Goal: Task Accomplishment & Management: Manage account settings

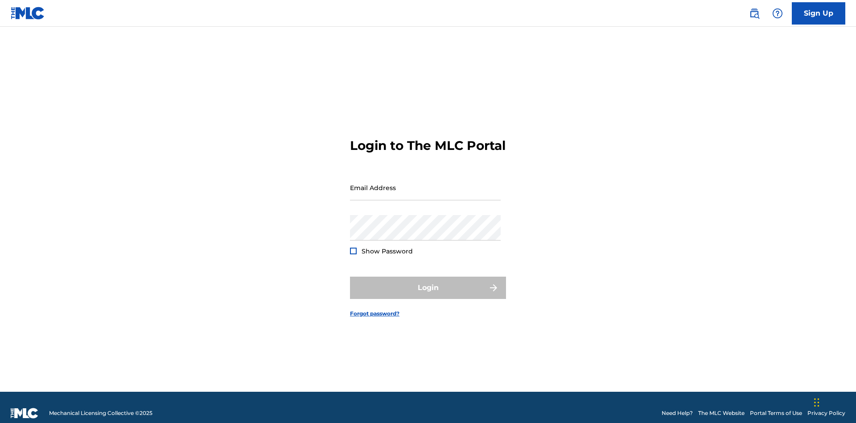
scroll to position [12, 0]
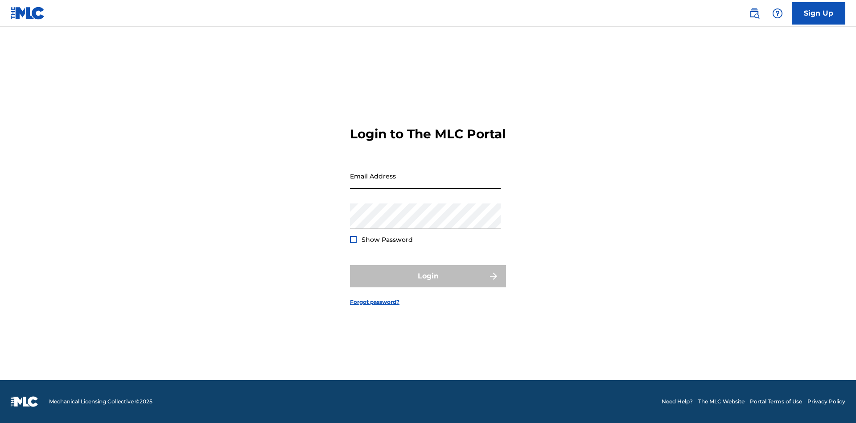
click at [425, 183] on input "Email Address" at bounding box center [425, 175] width 151 height 25
type input "[EMAIL_ADDRESS][DOMAIN_NAME]"
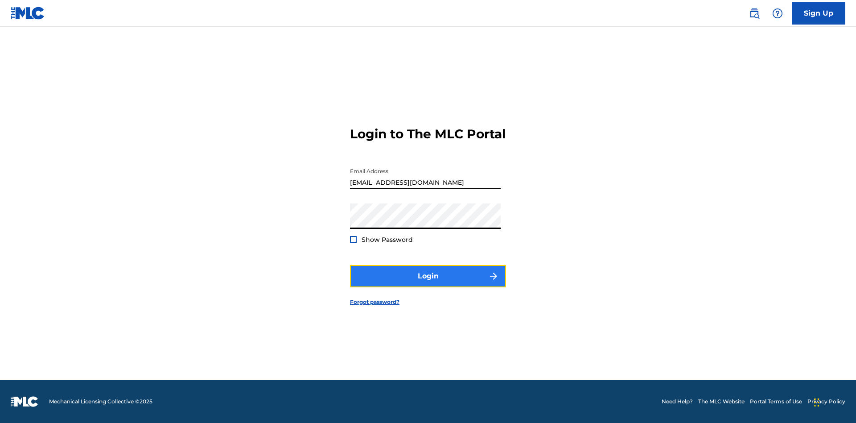
click at [428, 284] on button "Login" at bounding box center [428, 276] width 156 height 22
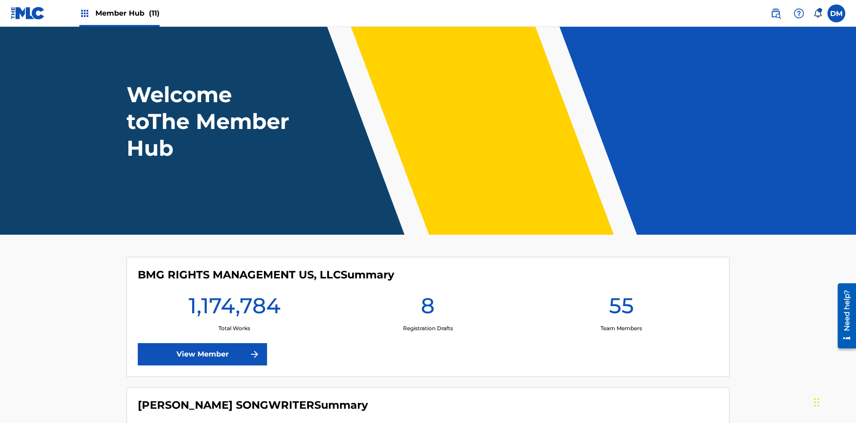
click at [127, 13] on span "Member Hub (11)" at bounding box center [127, 13] width 64 height 10
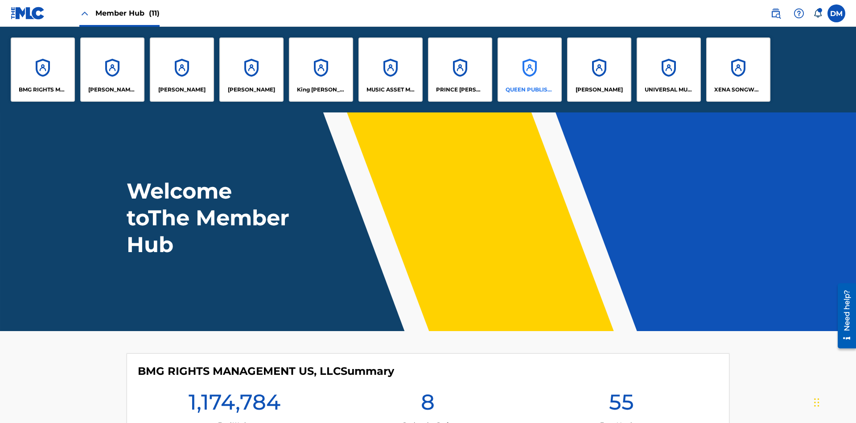
click at [529, 90] on p "QUEEN PUBLISHA" at bounding box center [530, 90] width 49 height 8
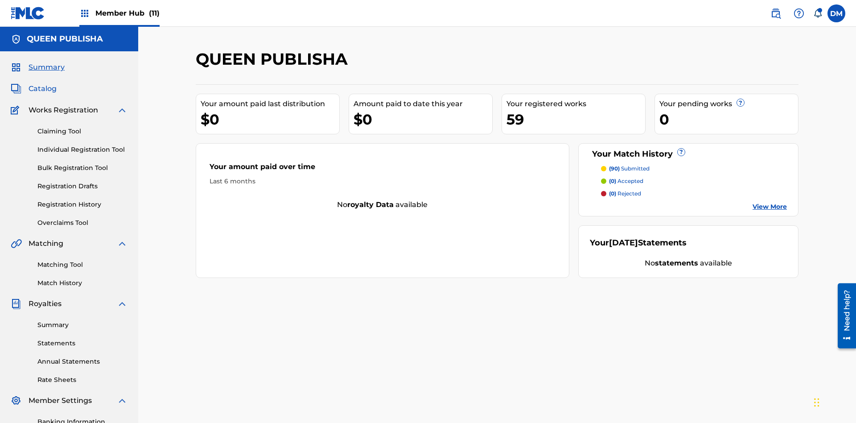
click at [42, 83] on span "Catalog" at bounding box center [43, 88] width 28 height 11
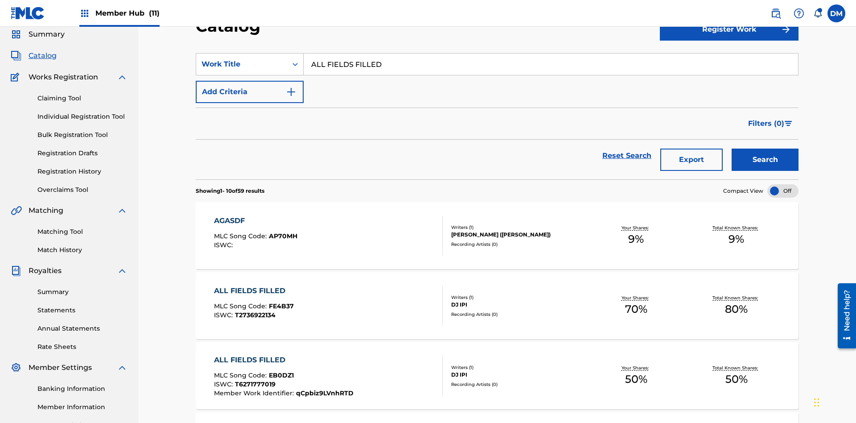
scroll to position [128, 0]
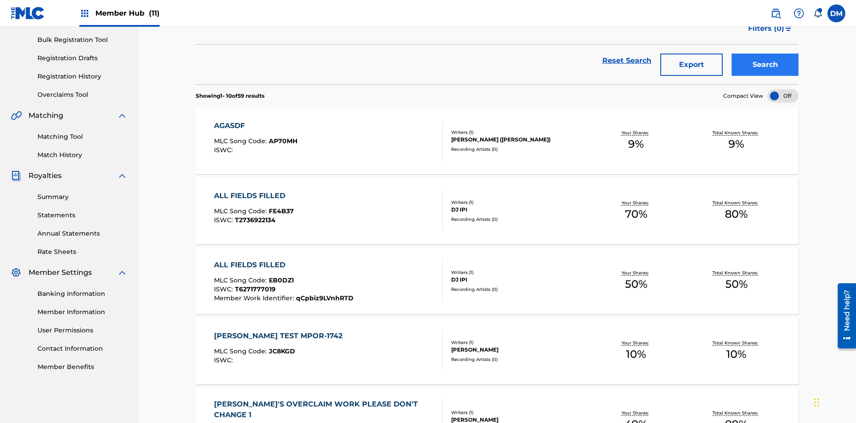
type input "ALL FIELDS FILLED"
click at [765, 65] on button "Search" at bounding box center [765, 65] width 67 height 22
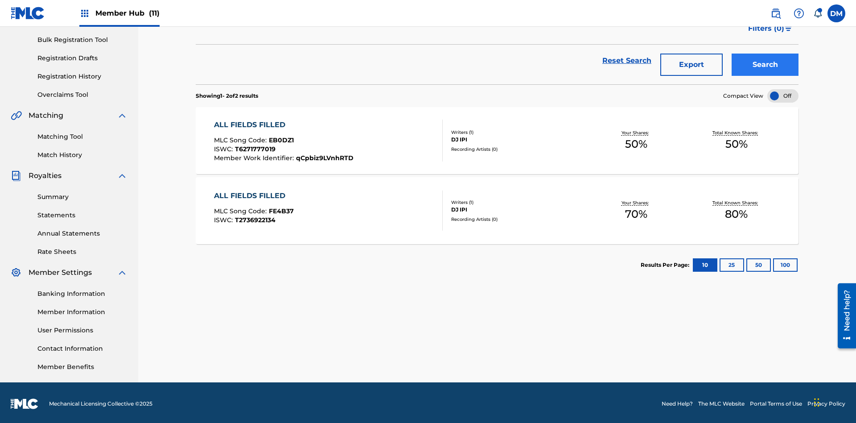
scroll to position [0, 0]
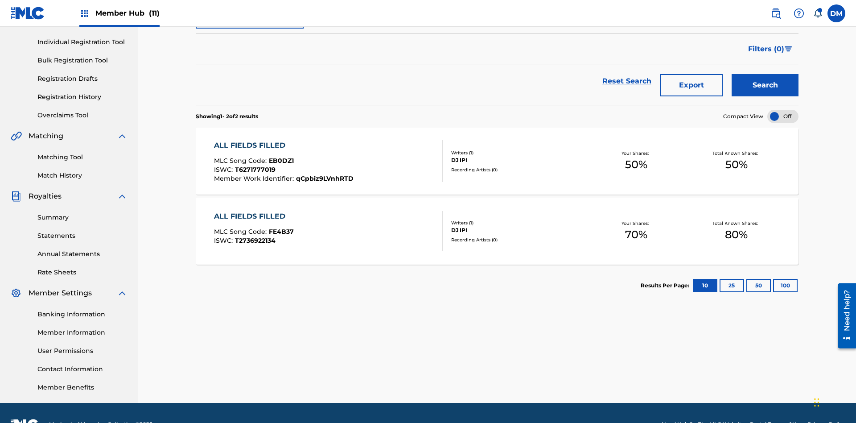
click at [280, 157] on span "EB0DZ1" at bounding box center [281, 161] width 25 height 8
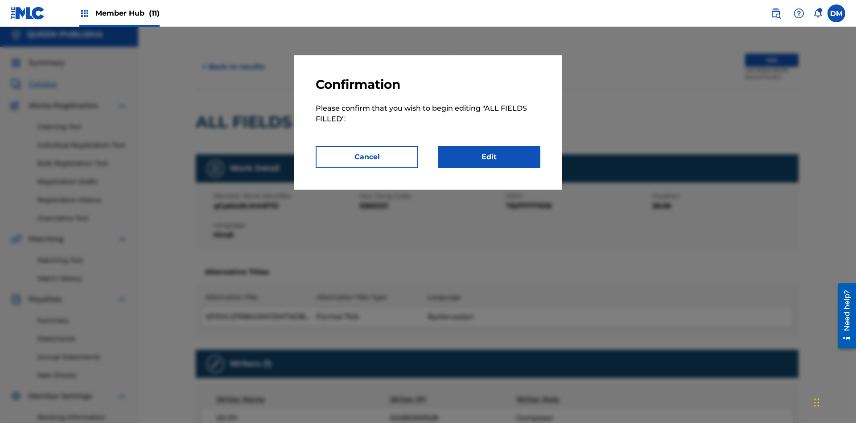
scroll to position [97, 0]
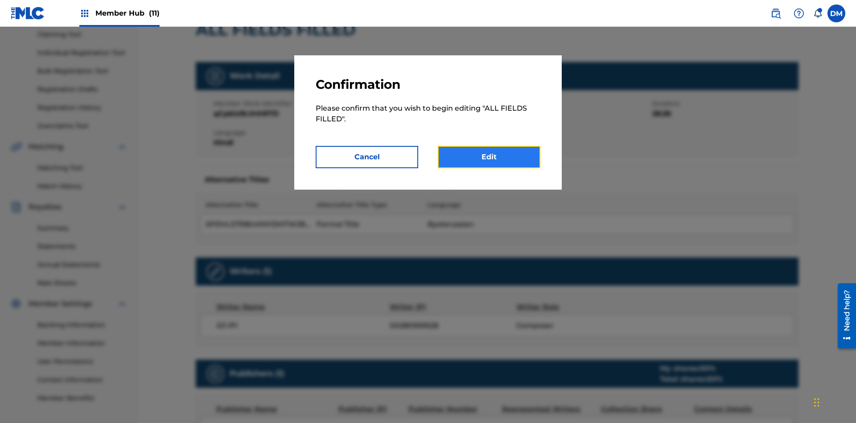
click at [489, 157] on link "Edit" at bounding box center [489, 157] width 103 height 22
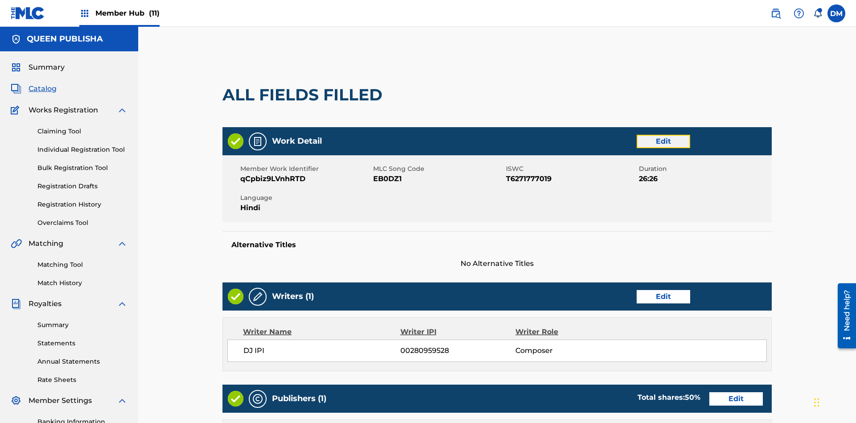
click at [637, 135] on link "Edit" at bounding box center [664, 141] width 54 height 13
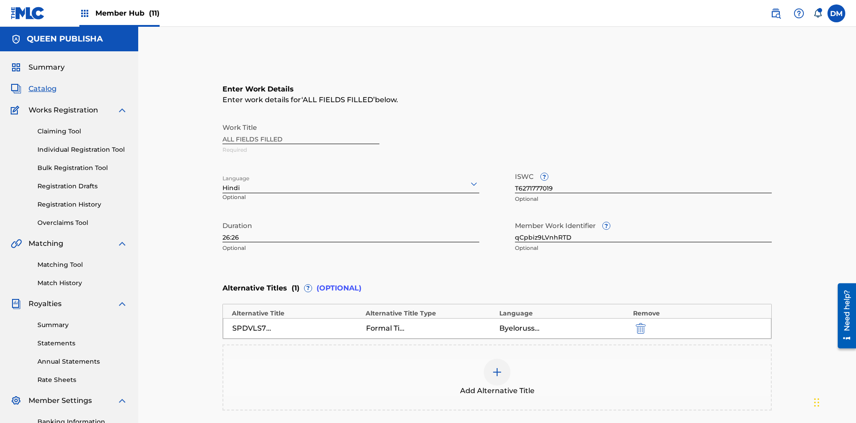
click at [223, 217] on input "26:26" at bounding box center [351, 229] width 257 height 25
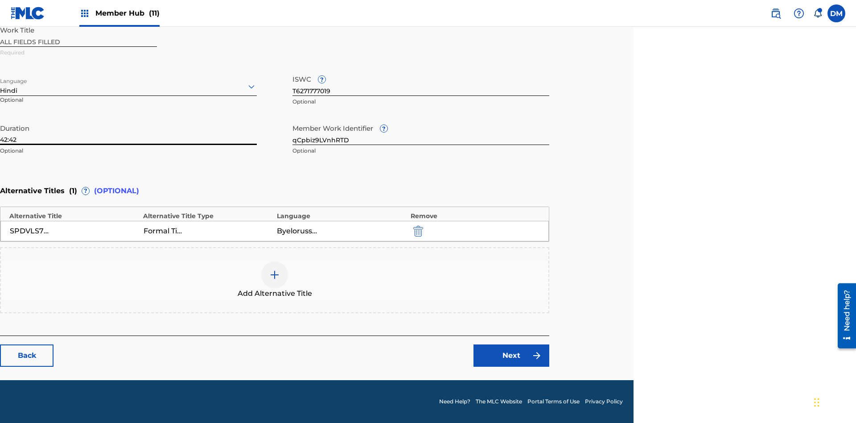
type input "42:42"
click at [252, 87] on icon at bounding box center [251, 86] width 11 height 11
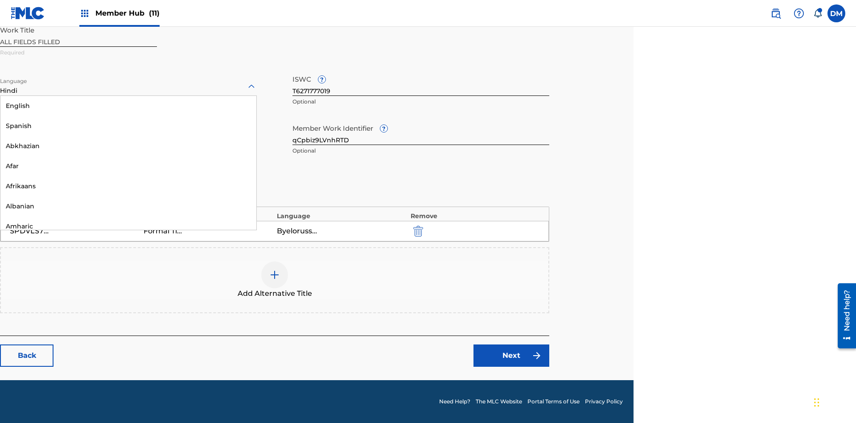
scroll to position [856, 0]
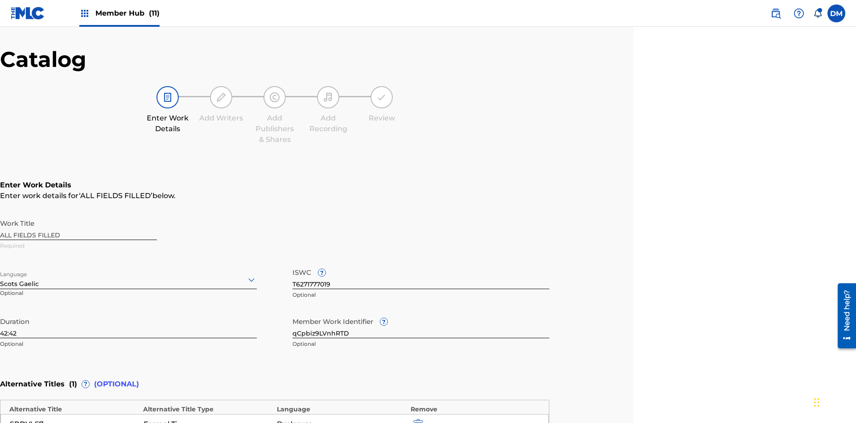
click at [421, 313] on input "qCpbiz9LVnhRTD" at bounding box center [421, 325] width 257 height 25
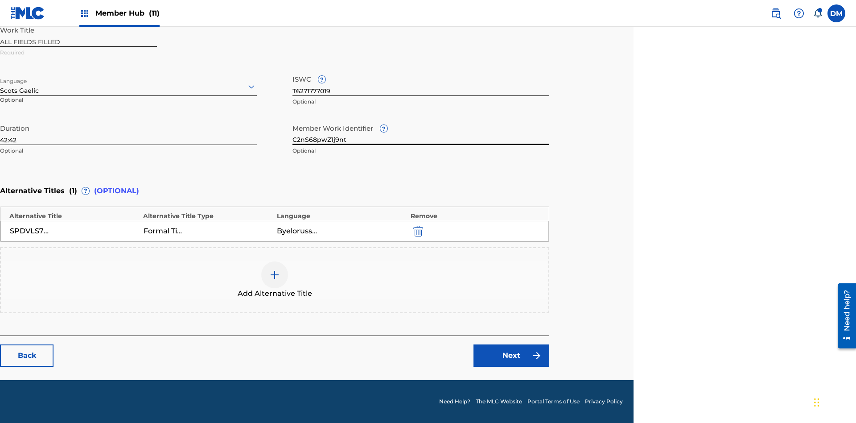
type input "C2nS68pwZ1j9nt"
click at [421, 83] on input "T6271777019" at bounding box center [421, 82] width 257 height 25
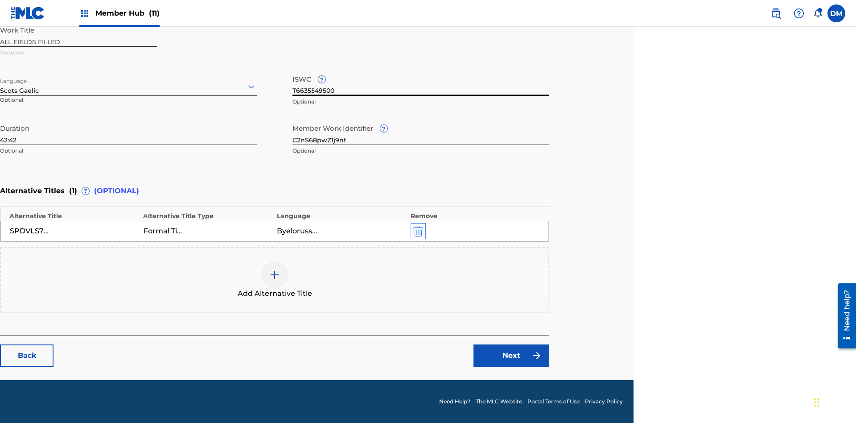
type input "T6635549500"
click at [417, 231] on img "submit" at bounding box center [418, 231] width 10 height 11
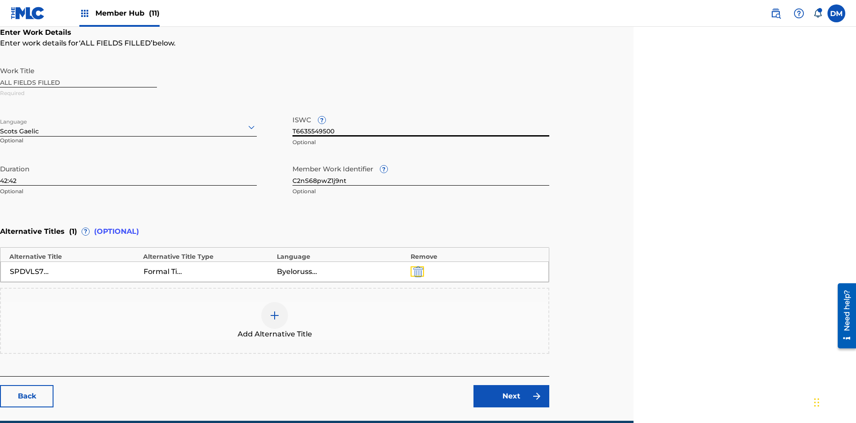
click at [275, 310] on img at bounding box center [274, 315] width 11 height 11
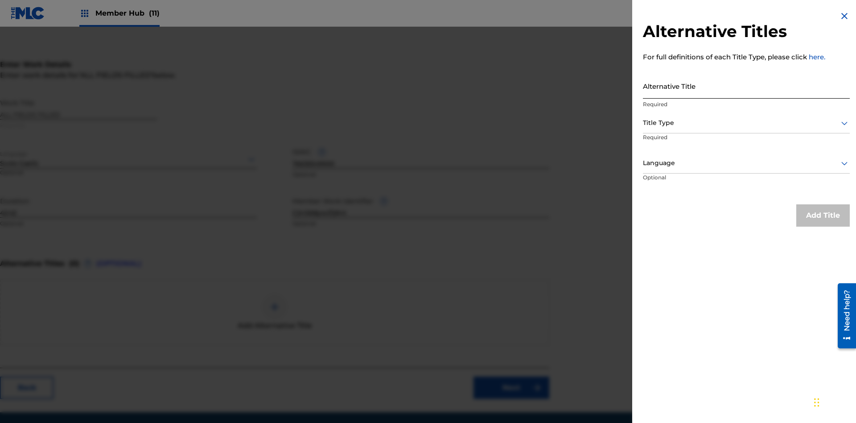
click at [747, 86] on input "Alternative Title" at bounding box center [746, 85] width 207 height 25
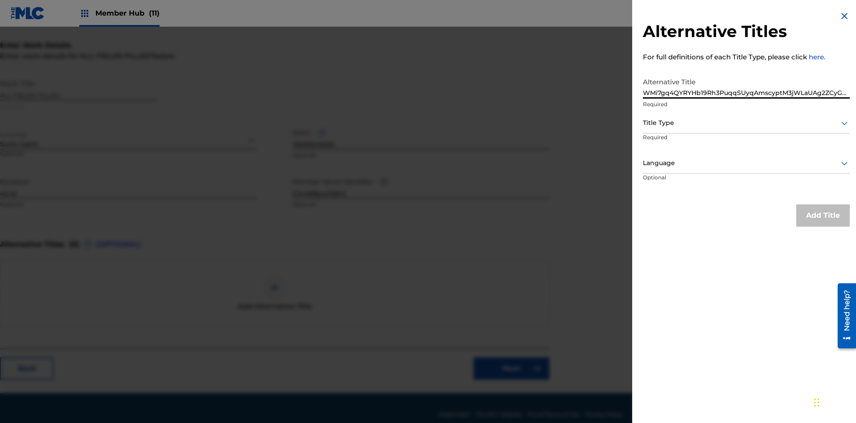
type input "WMi7gq4QYRYHb19Rh3PuqqSUyqAmscyptM3jWLaUAg2ZCyGkHv"
click at [747, 123] on div at bounding box center [746, 122] width 207 height 11
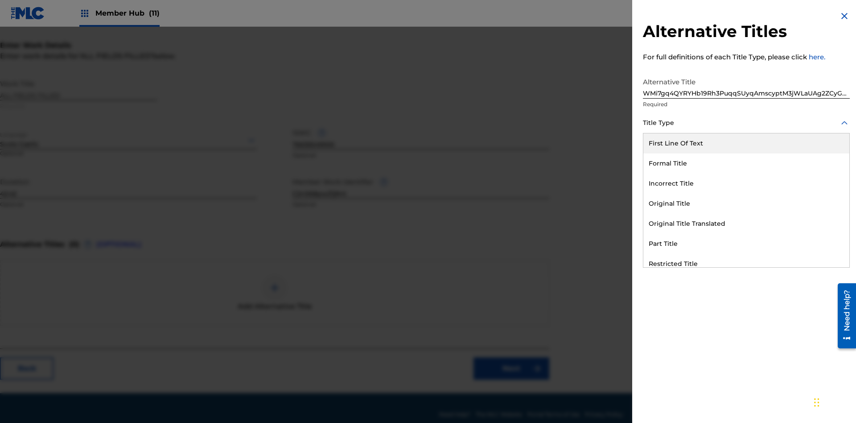
scroll to position [169, 223]
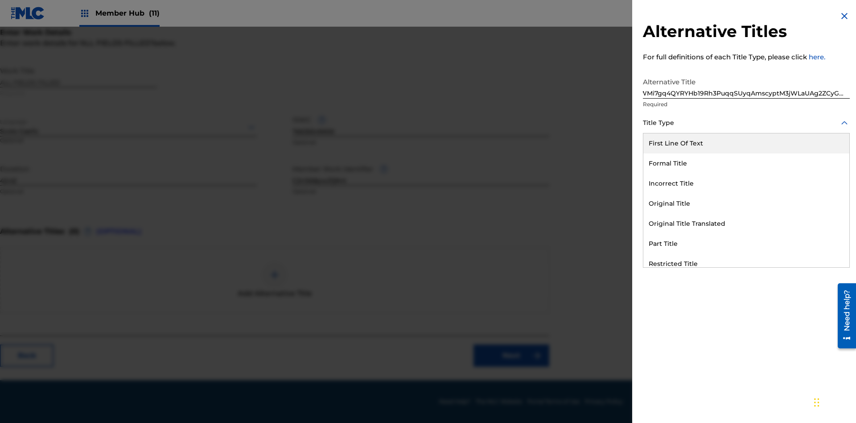
click at [747, 334] on div "Alternative Title" at bounding box center [747, 344] width 206 height 20
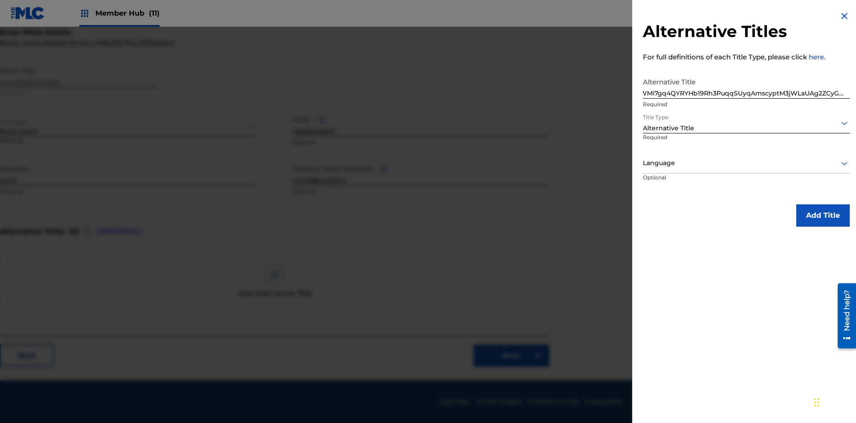
click at [747, 163] on div at bounding box center [746, 162] width 207 height 11
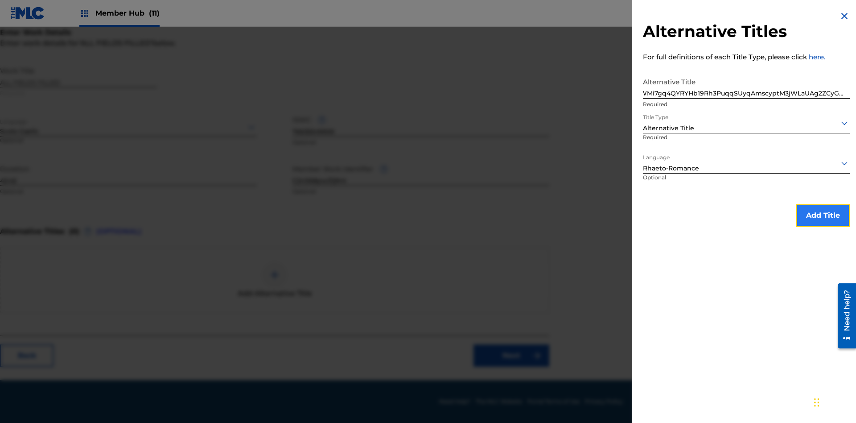
click at [823, 215] on button "Add Title" at bounding box center [824, 215] width 54 height 22
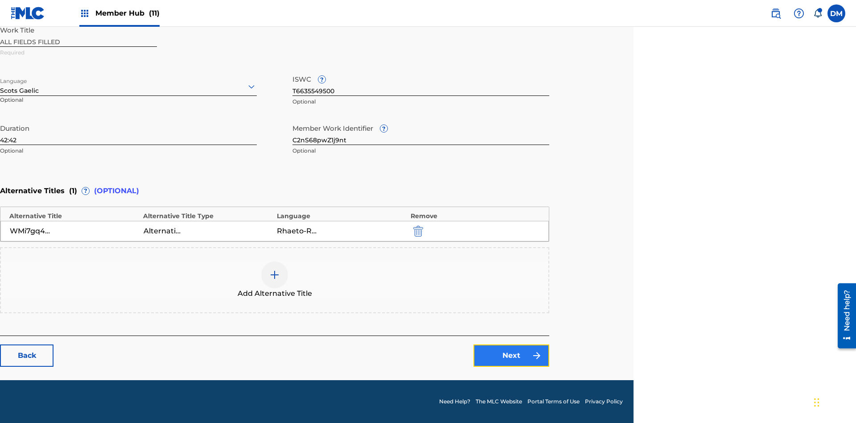
click at [512, 355] on link "Next" at bounding box center [512, 355] width 76 height 22
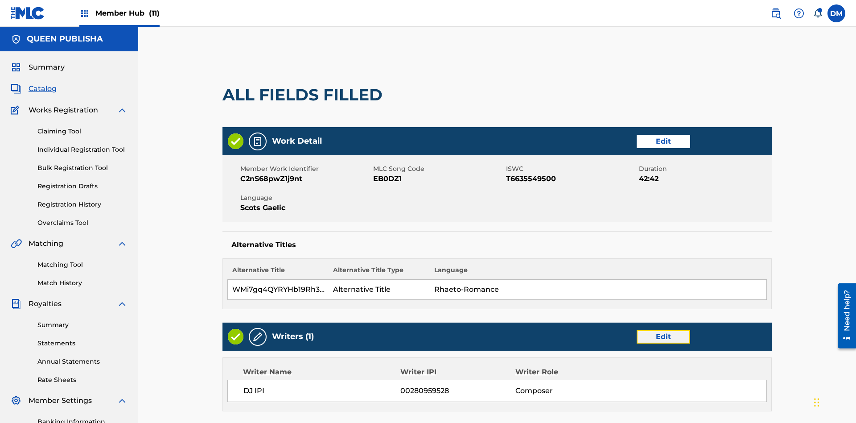
click at [637, 330] on link "Edit" at bounding box center [664, 336] width 54 height 13
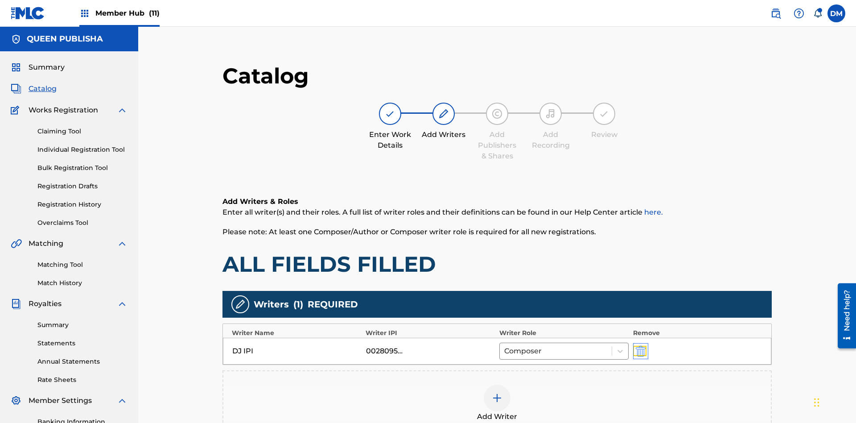
click at [636, 346] on img "submit" at bounding box center [641, 351] width 10 height 11
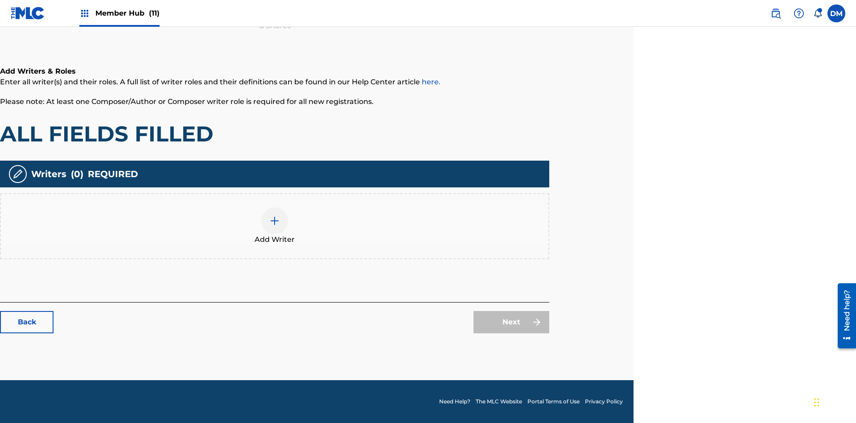
click at [275, 226] on img at bounding box center [274, 220] width 11 height 11
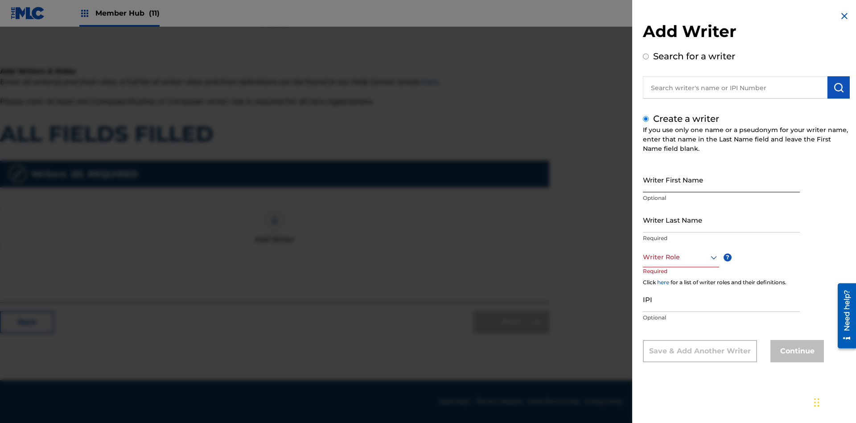
click at [722, 179] on input "Writer First Name" at bounding box center [721, 179] width 157 height 25
type input "FDsJk6FWgVXpzpUftmCNawC7p"
click at [722, 219] on input "Writer Last Name" at bounding box center [721, 219] width 157 height 25
type input "Ik1kJSWzehgx3h0pPORTkL9NW"
click at [681, 257] on div at bounding box center [681, 257] width 76 height 11
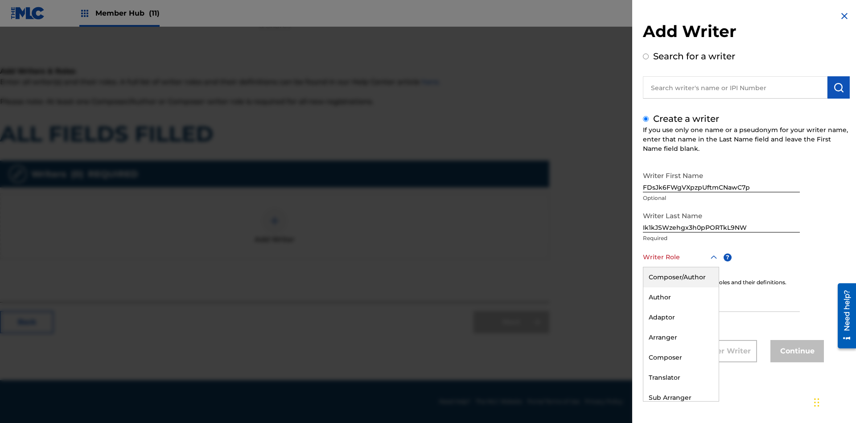
click at [681, 357] on div "Composer" at bounding box center [681, 357] width 75 height 20
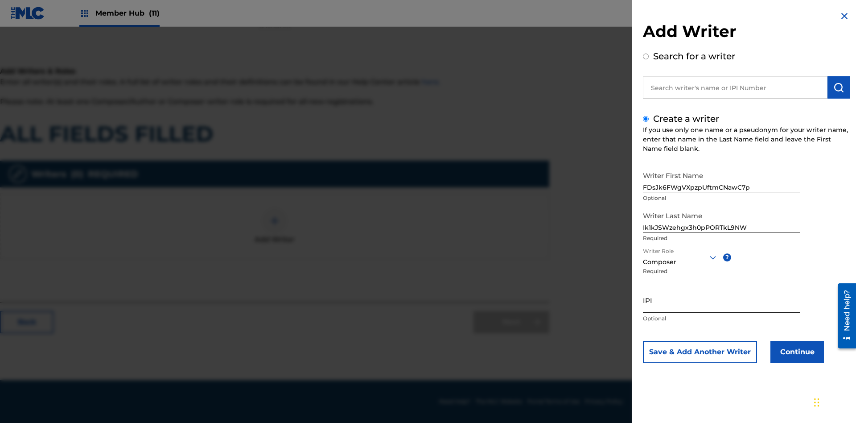
click at [722, 300] on input "IPI" at bounding box center [721, 299] width 157 height 25
type input "61222845510"
click at [796, 352] on button "Continue" at bounding box center [798, 352] width 54 height 22
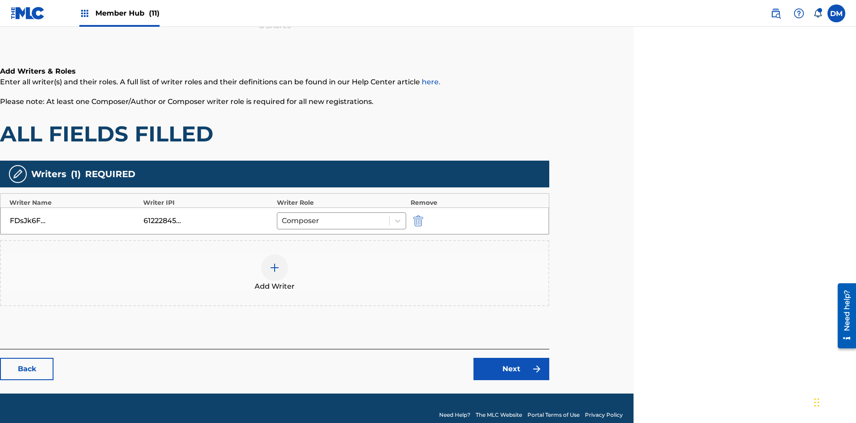
click at [275, 260] on div at bounding box center [274, 267] width 27 height 27
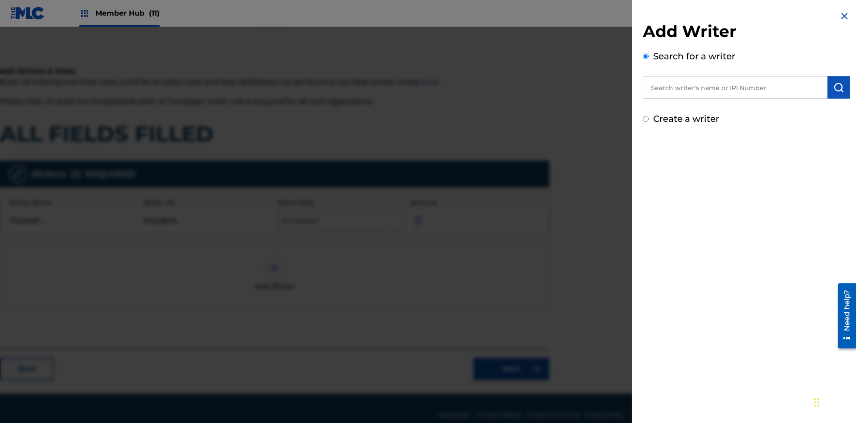
scroll to position [144, 223]
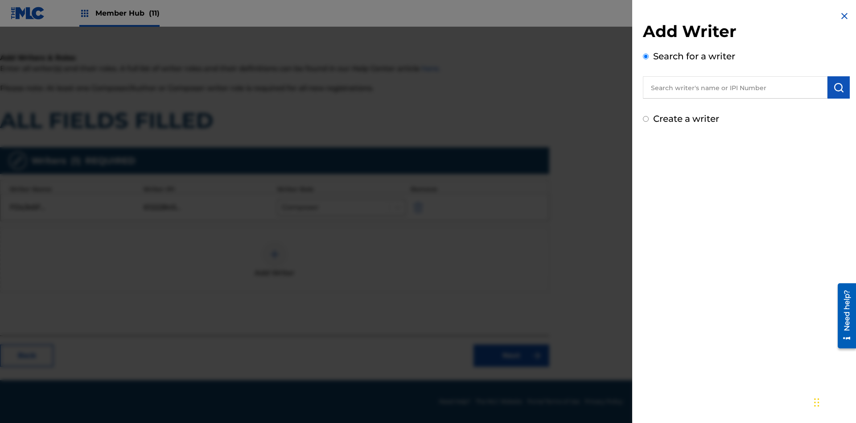
click at [646, 119] on input "Create a writer" at bounding box center [646, 119] width 6 height 6
radio input "false"
radio input "true"
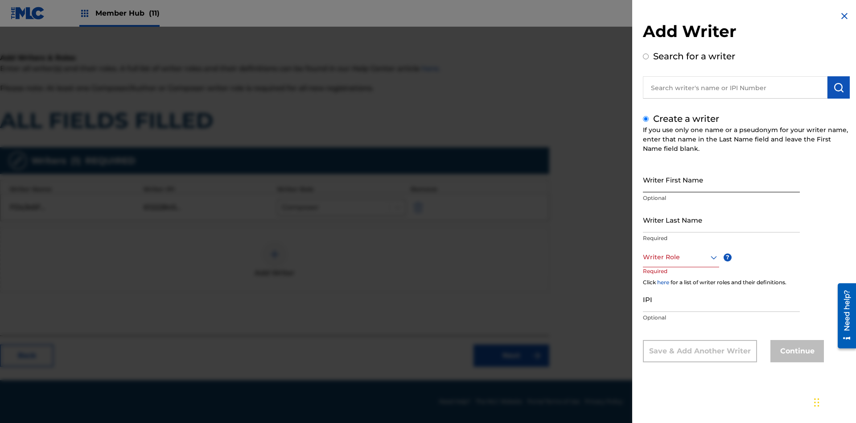
click at [722, 179] on input "Writer First Name" at bounding box center [721, 179] width 157 height 25
type input "x6GvhVygOOkN6psc7tDTOwO4Q"
click at [722, 219] on input "Writer Last Name" at bounding box center [721, 219] width 157 height 25
type input "KjkduSWRpWAROPNu7KddxSqW7"
click at [681, 257] on div at bounding box center [681, 257] width 76 height 11
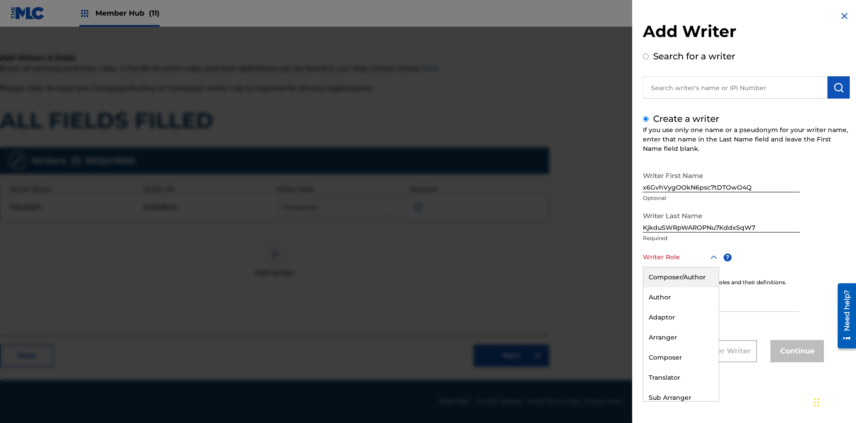
click at [681, 357] on div "Composer" at bounding box center [681, 357] width 75 height 20
click at [722, 300] on input "IPI" at bounding box center [721, 298] width 157 height 25
click at [796, 352] on button "Continue" at bounding box center [798, 351] width 54 height 22
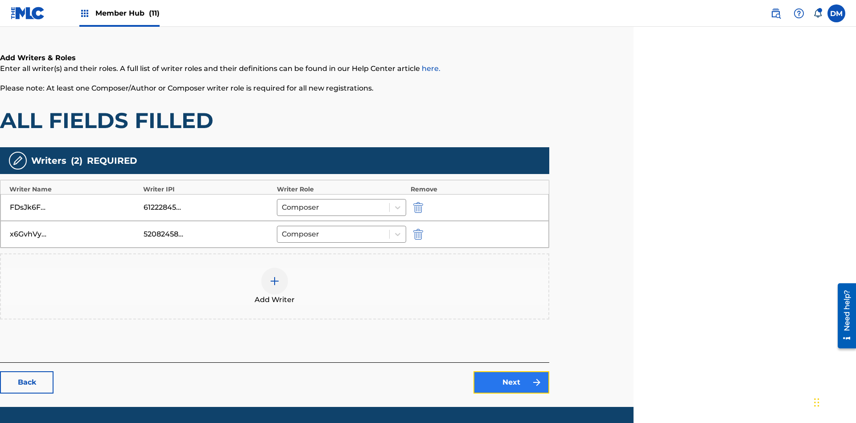
click at [512, 371] on link "Next" at bounding box center [512, 382] width 76 height 22
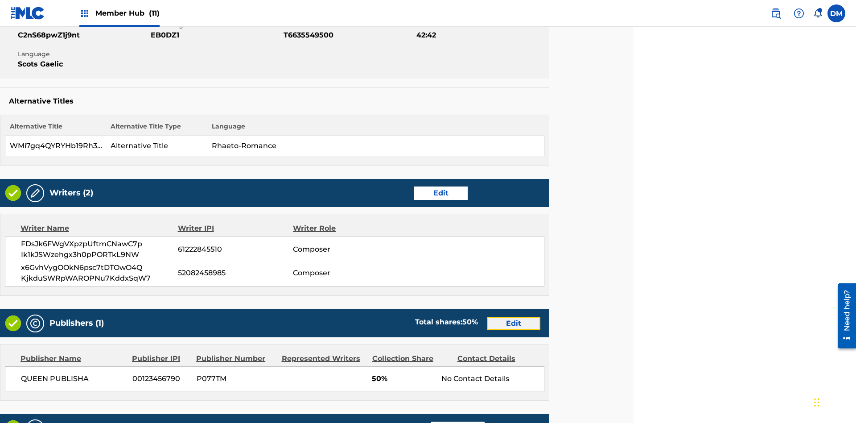
click at [514, 317] on link "Edit" at bounding box center [514, 323] width 54 height 13
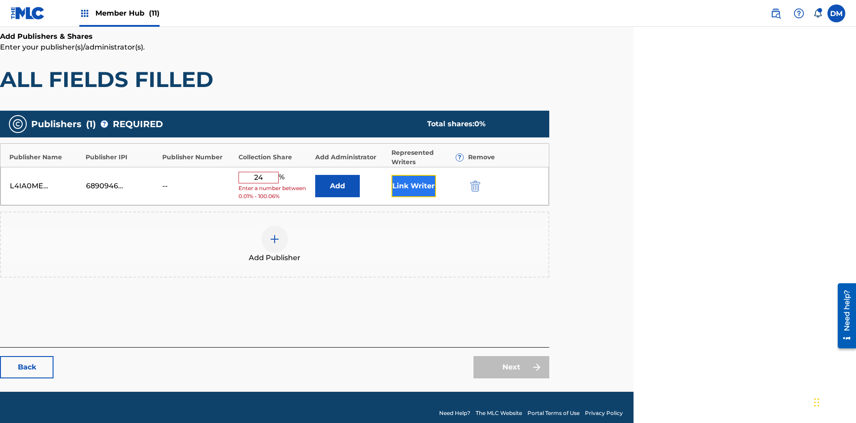
click at [413, 178] on button "Link Writer" at bounding box center [414, 186] width 45 height 22
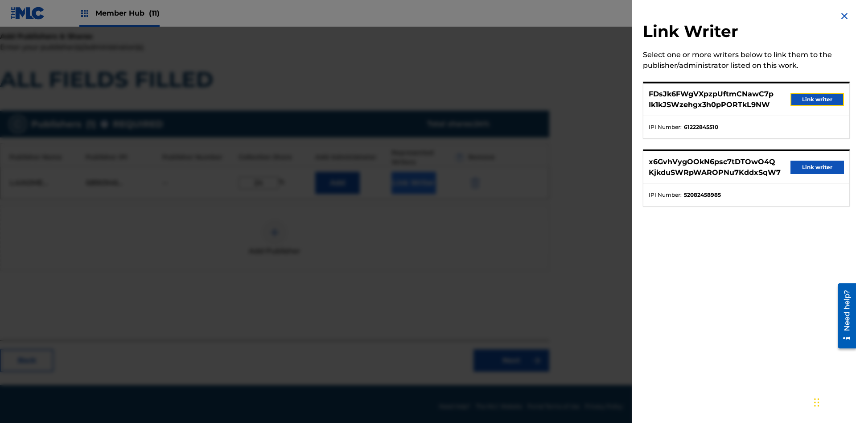
click at [818, 99] on button "Link writer" at bounding box center [818, 99] width 54 height 13
click at [413, 178] on button "Link Writer" at bounding box center [414, 183] width 45 height 22
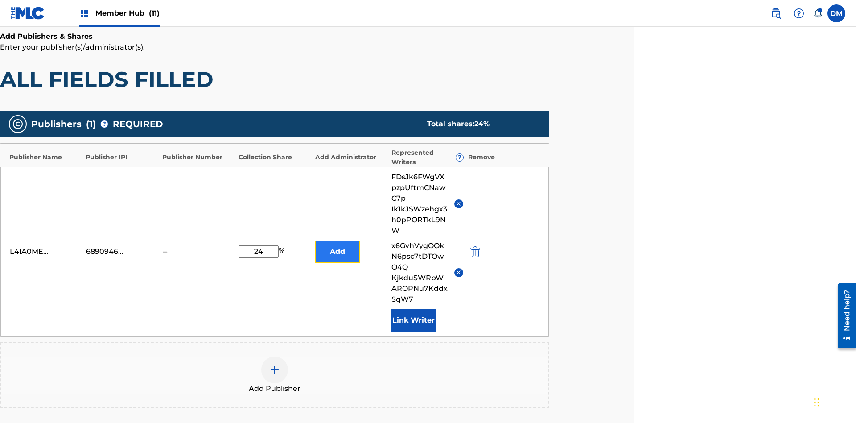
click at [337, 240] on button "Add" at bounding box center [337, 251] width 45 height 22
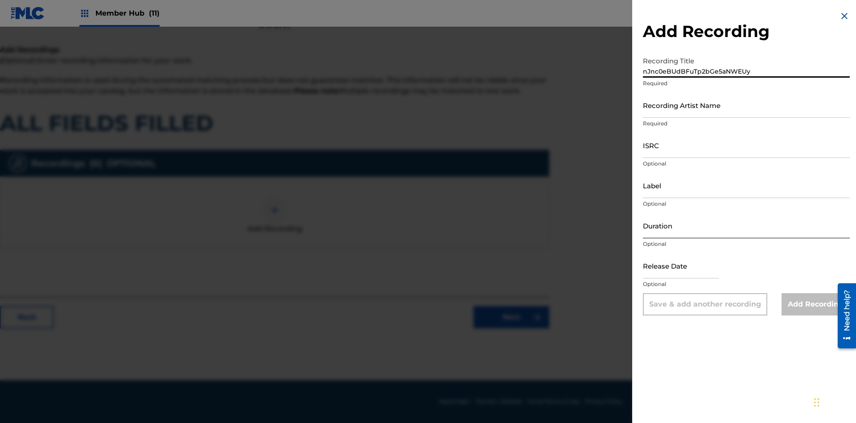
type input "nJnc0eBUdBFuTp2bGe5aNWEUy"
click at [747, 105] on input "Recording Artist Name" at bounding box center [746, 104] width 207 height 25
type input "LqF2aYzo5KTYDYaBozH30hbzg"
click at [747, 145] on input "ISRC" at bounding box center [746, 144] width 207 height 25
type input "AAOp42877318"
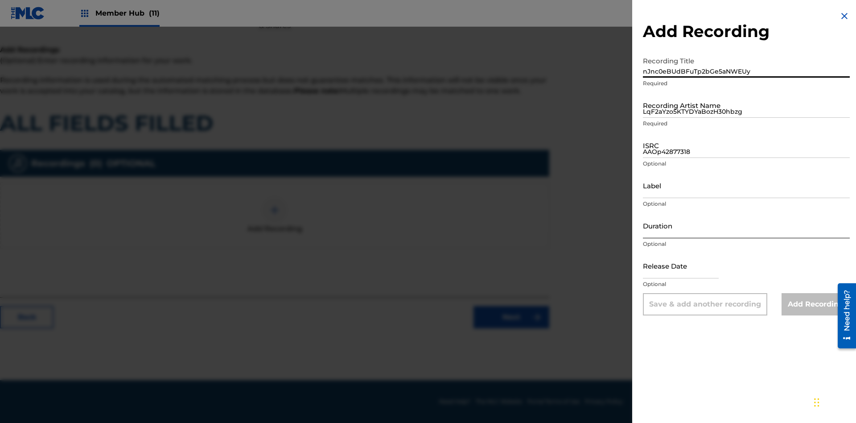
click at [747, 185] on input "Label" at bounding box center [746, 185] width 207 height 25
type input "bgp8ypqEXkGUivzSX5GA2osKx"
click at [747, 225] on input "Duration" at bounding box center [746, 225] width 207 height 25
click at [747, 225] on input "3" at bounding box center [746, 225] width 207 height 25
click at [688, 266] on input "text" at bounding box center [681, 265] width 76 height 25
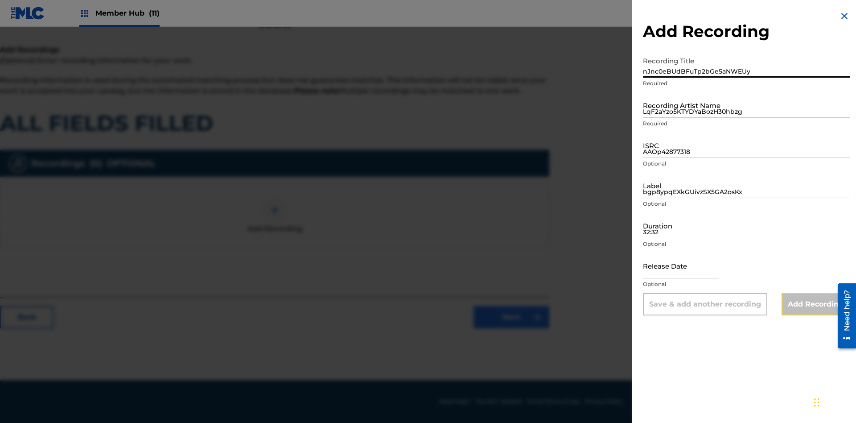
click at [816, 304] on input "Add Recording" at bounding box center [816, 304] width 68 height 22
click at [512, 328] on link "Next" at bounding box center [512, 317] width 76 height 22
